Goal: Communication & Community: Connect with others

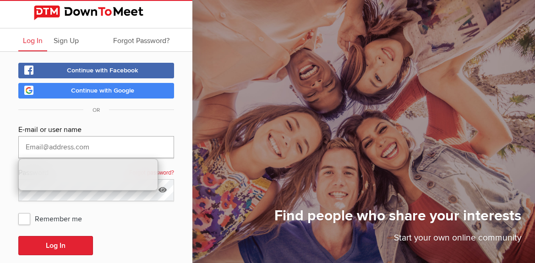
type input "[EMAIL_ADDRESS][DOMAIN_NAME]"
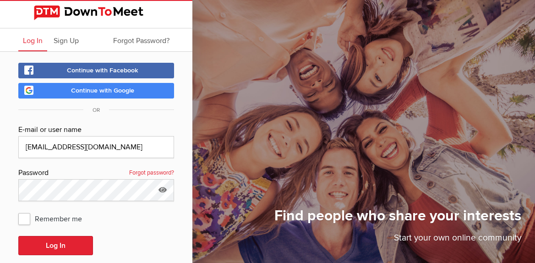
click at [27, 216] on span "Remember me" at bounding box center [54, 218] width 73 height 16
click at [18, 210] on input "Remember me" at bounding box center [18, 210] width 0 height 0
checkbox input "true"
click at [42, 242] on button "Log In" at bounding box center [55, 245] width 75 height 19
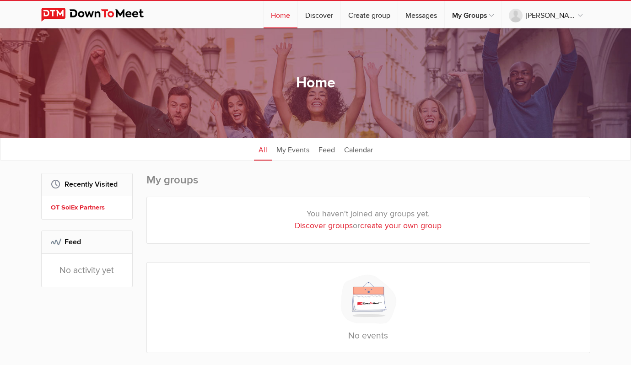
click at [75, 208] on link "OT SolEx Partners" at bounding box center [88, 208] width 75 height 10
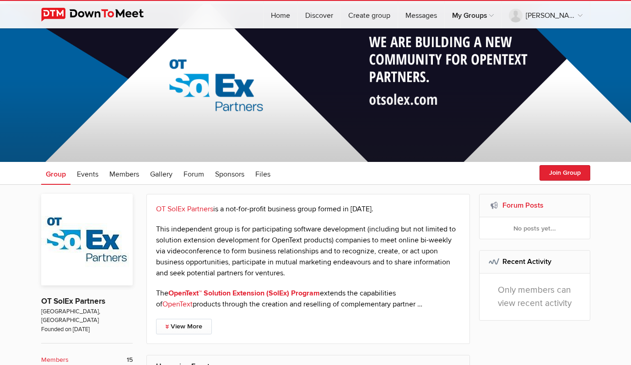
scroll to position [18, 0]
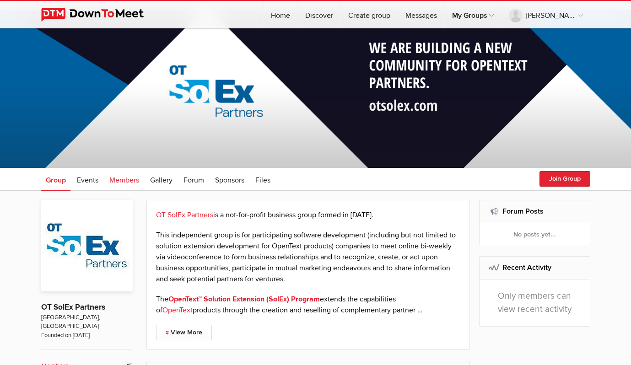
click at [121, 179] on span "Members" at bounding box center [124, 180] width 30 height 9
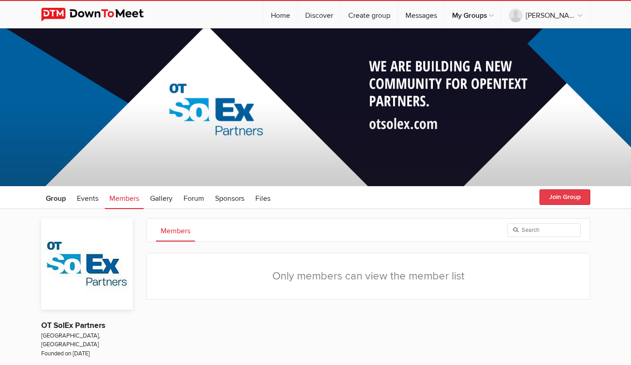
click at [534, 195] on button "Join Group" at bounding box center [565, 198] width 51 height 16
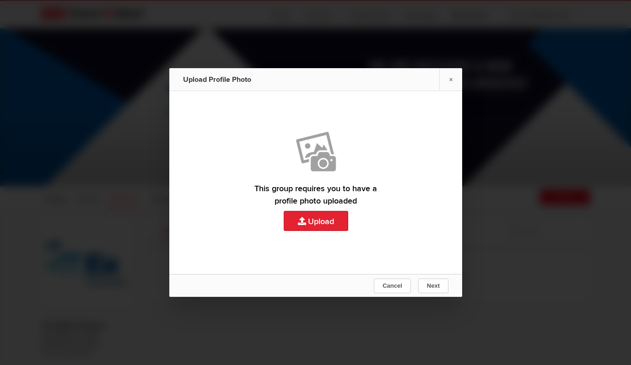
click at [312, 220] on link "Upload" at bounding box center [315, 182] width 293 height 183
type input "C:\fakepath\GregHeadshot.jpg"
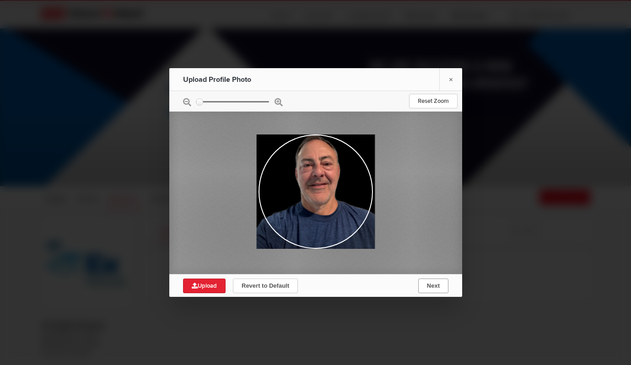
click at [433, 262] on span "Next" at bounding box center [433, 285] width 13 height 7
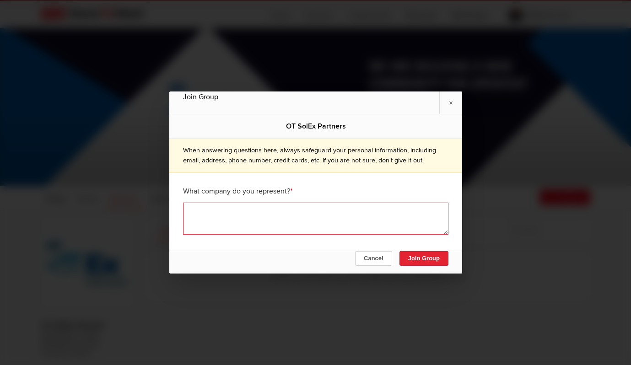
click at [311, 216] on textarea at bounding box center [316, 219] width 266 height 32
type textarea "Ravenblack Technical Services Inc."
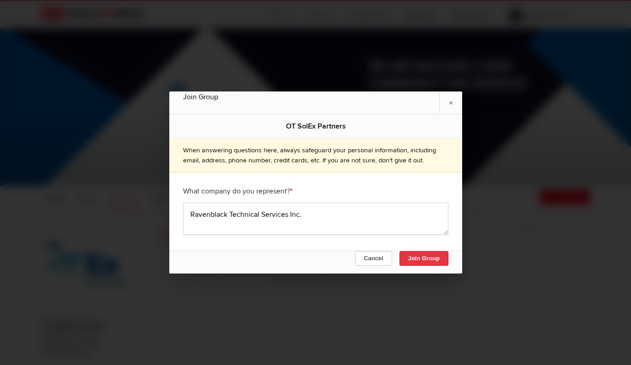
click at [421, 260] on button "Join Group" at bounding box center [423, 258] width 49 height 15
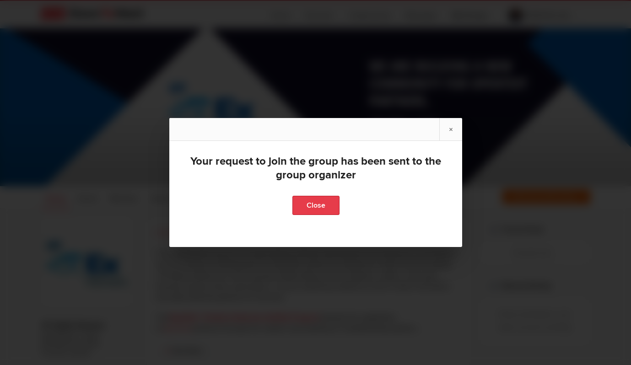
click at [316, 207] on link "Close" at bounding box center [315, 205] width 47 height 19
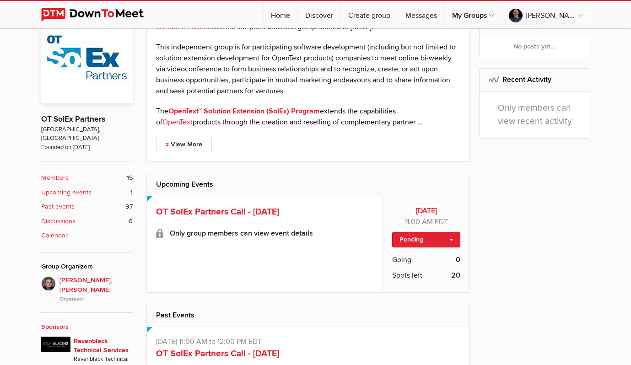
scroll to position [200, 0]
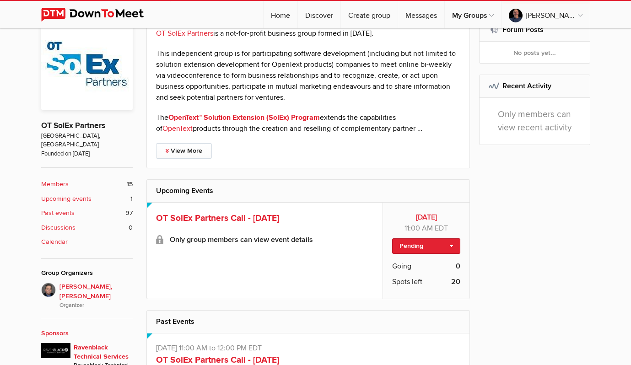
click at [54, 223] on b "Discussions" at bounding box center [58, 228] width 34 height 10
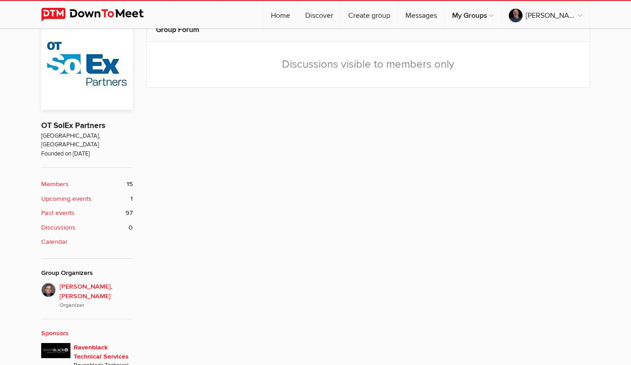
scroll to position [186, 0]
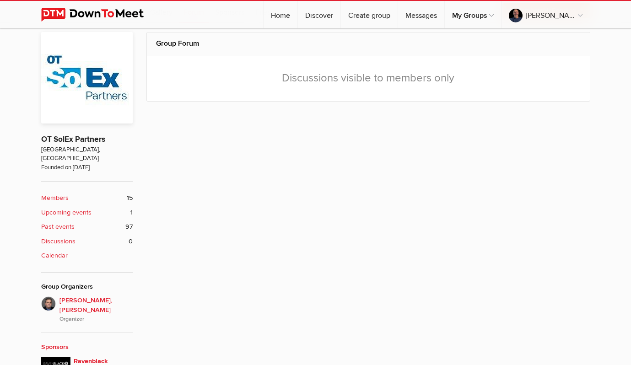
click at [339, 144] on div "Group Forum Discussions visible to members only No posts yet for "" category..." at bounding box center [368, 337] width 444 height 611
click at [333, 143] on div "Group Forum Discussions visible to members only No posts yet for "" category..." at bounding box center [368, 337] width 444 height 611
click at [278, 14] on link "Home" at bounding box center [281, 14] width 34 height 27
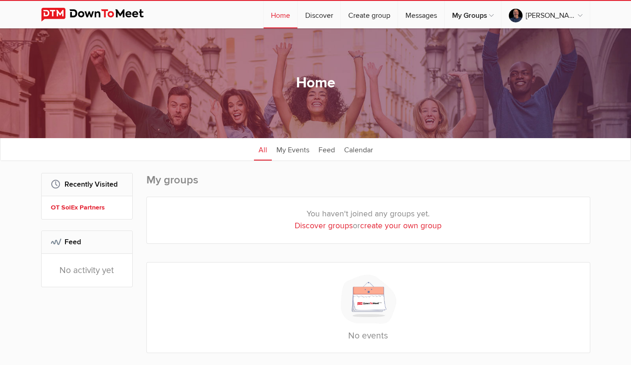
click at [55, 252] on h2 "Feed" at bounding box center [87, 242] width 72 height 22
